Goal: Information Seeking & Learning: Understand process/instructions

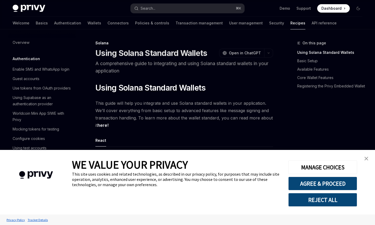
scroll to position [786, 0]
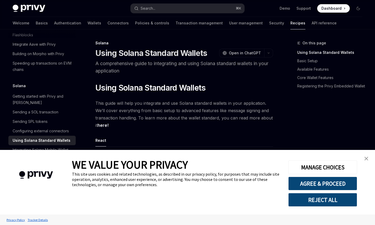
click at [306, 194] on button "REJECT ALL" at bounding box center [322, 200] width 69 height 14
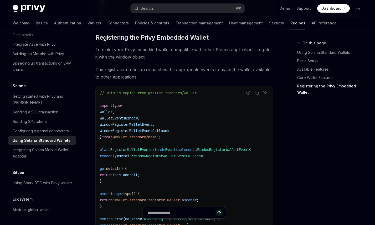
scroll to position [626, 0]
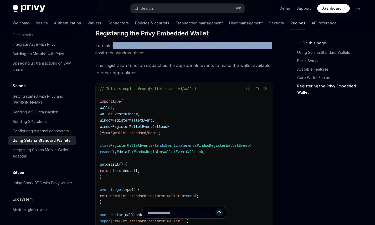
drag, startPoint x: 112, startPoint y: 53, endPoint x: 274, endPoint y: 51, distance: 161.1
click at [217, 56] on span "To make your Privy embedded wallet compatible with other Solana applications, r…" at bounding box center [184, 49] width 178 height 15
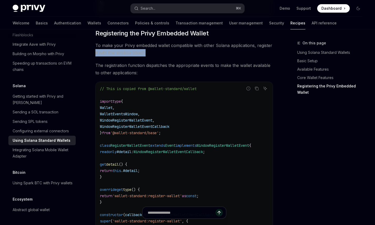
drag, startPoint x: 96, startPoint y: 55, endPoint x: 152, endPoint y: 58, distance: 56.6
click at [152, 56] on span "To make your Privy embedded wallet compatible with other Solana applications, r…" at bounding box center [184, 49] width 178 height 15
click at [179, 55] on span "To make your Privy embedded wallet compatible with other Solana applications, r…" at bounding box center [184, 49] width 178 height 15
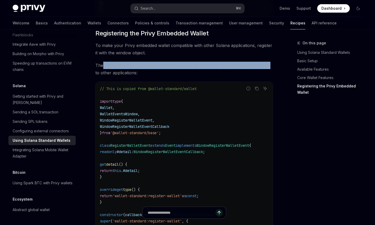
drag, startPoint x: 102, startPoint y: 67, endPoint x: 268, endPoint y: 71, distance: 166.4
click at [268, 71] on span "The registration function dispatches the appropriate events to make the wallet …" at bounding box center [184, 69] width 178 height 15
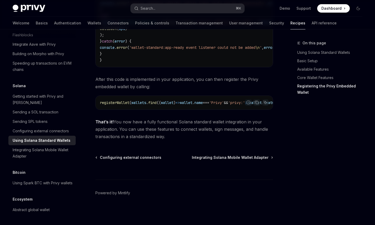
scroll to position [941, 0]
click at [232, 157] on span "Integrating Solana Mobile Wallet Adapter" at bounding box center [230, 157] width 77 height 5
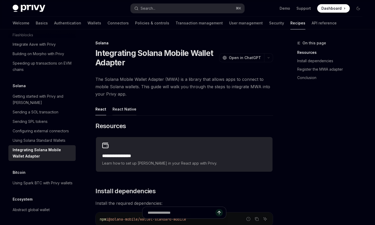
click at [121, 107] on div "React Native" at bounding box center [124, 109] width 24 height 12
type textarea "*"
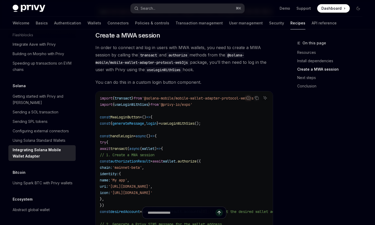
scroll to position [240, 0]
